Goal: Transaction & Acquisition: Subscribe to service/newsletter

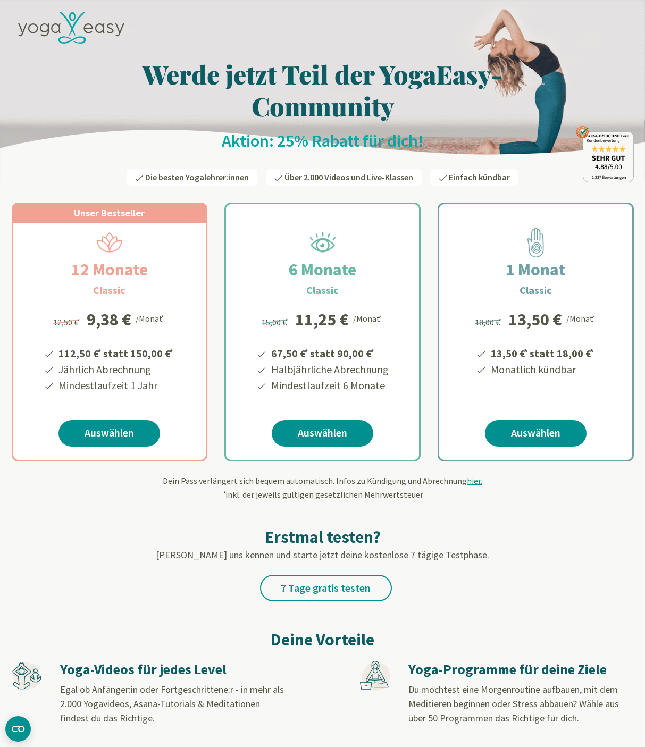
click at [57, 29] on icon at bounding box center [71, 28] width 106 height 32
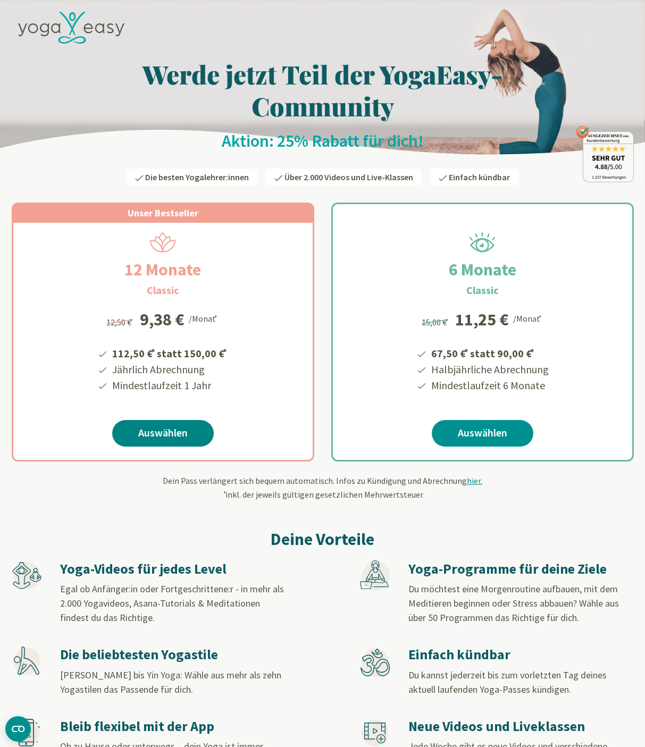
click at [159, 432] on link "Auswählen" at bounding box center [163, 433] width 102 height 27
